Goal: Navigation & Orientation: Find specific page/section

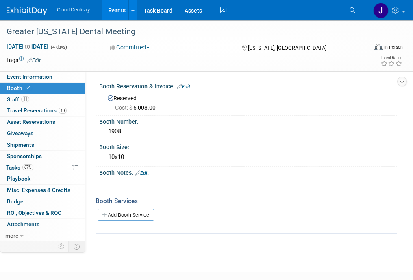
click at [120, 10] on link "Events" at bounding box center [117, 10] width 30 height 20
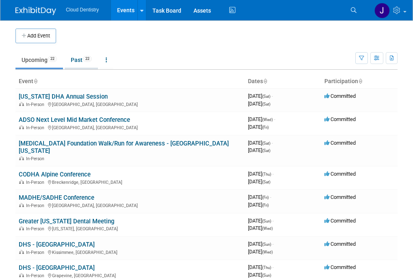
click at [82, 57] on link "Past 22" at bounding box center [81, 59] width 33 height 15
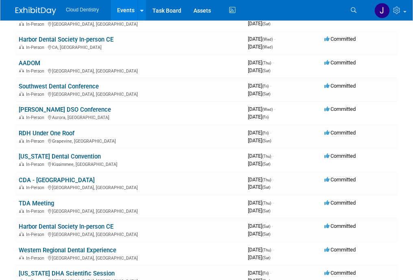
scroll to position [153, 0]
